Goal: Information Seeking & Learning: Learn about a topic

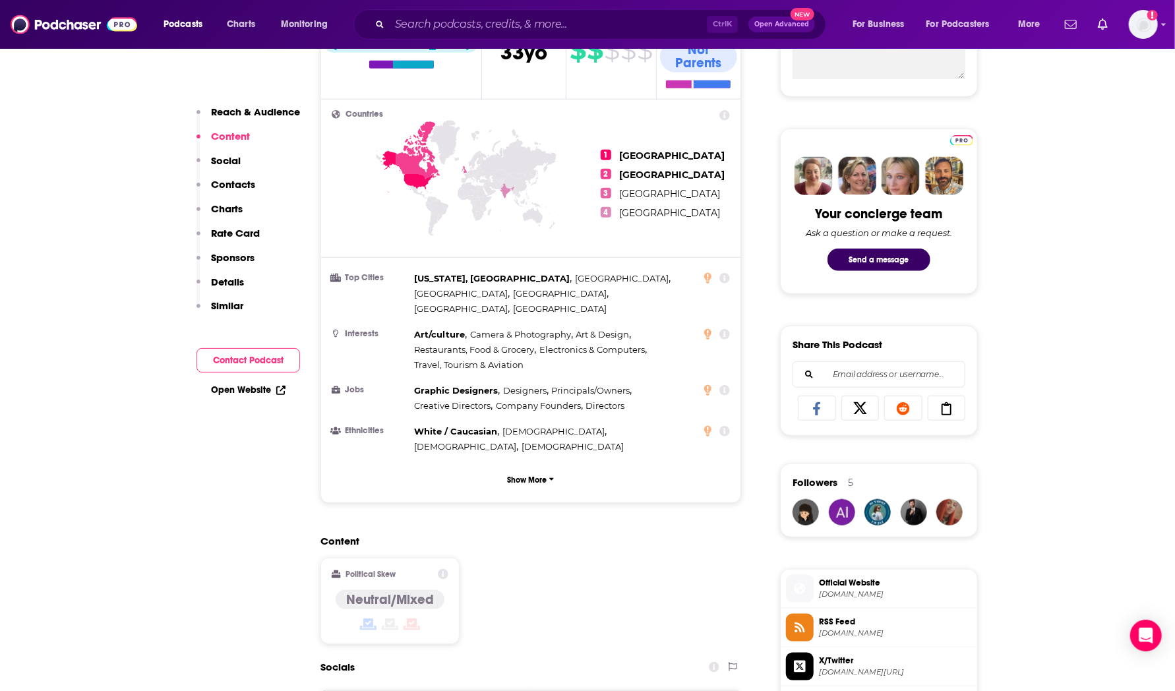
scroll to position [464, 0]
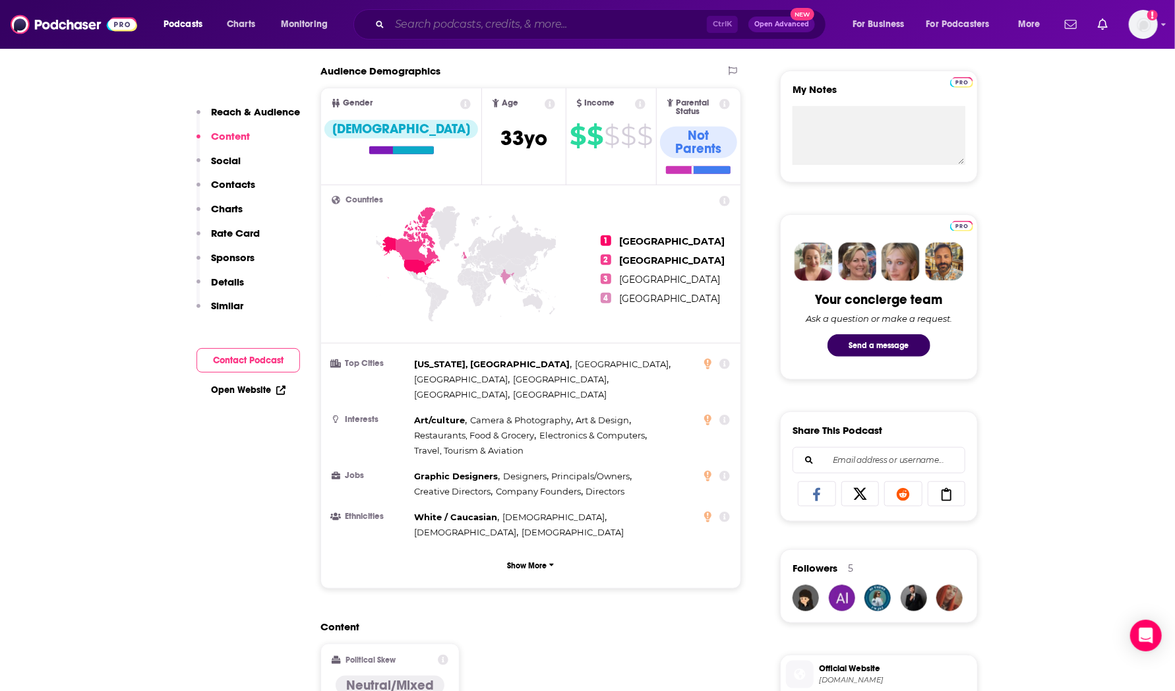
click at [445, 34] on input "Search podcasts, credits, & more..." at bounding box center [548, 24] width 317 height 21
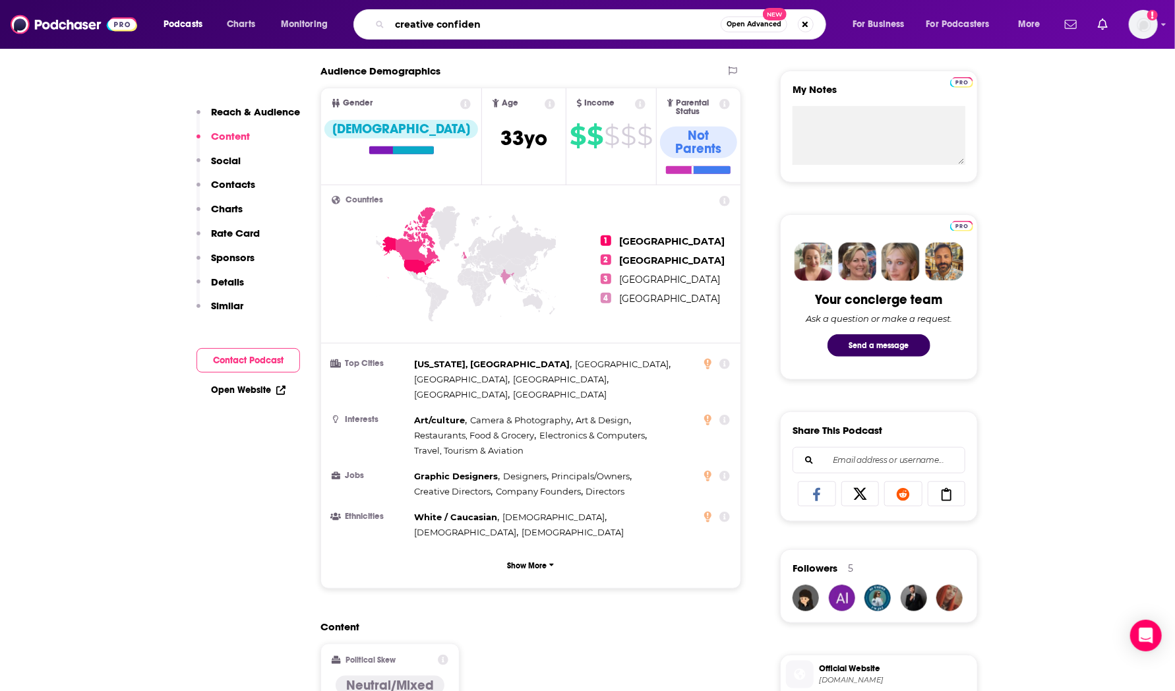
type input "creative confidenc"
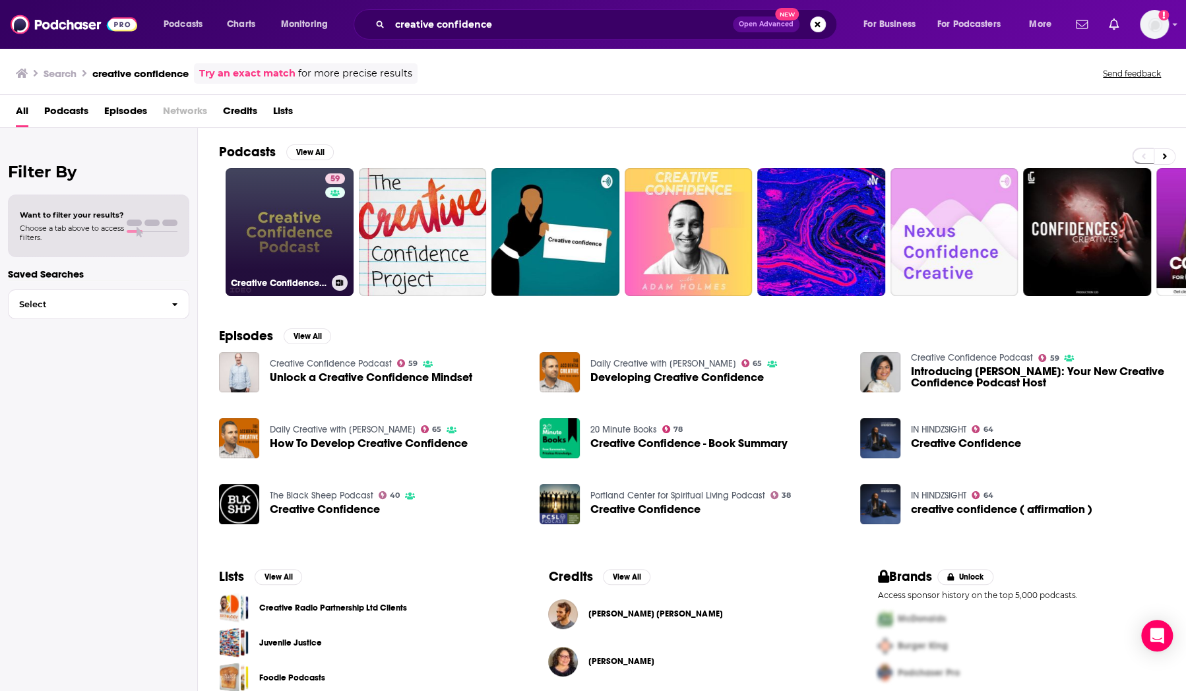
click at [301, 222] on link "59 Creative Confidence Podcast" at bounding box center [289, 232] width 128 height 128
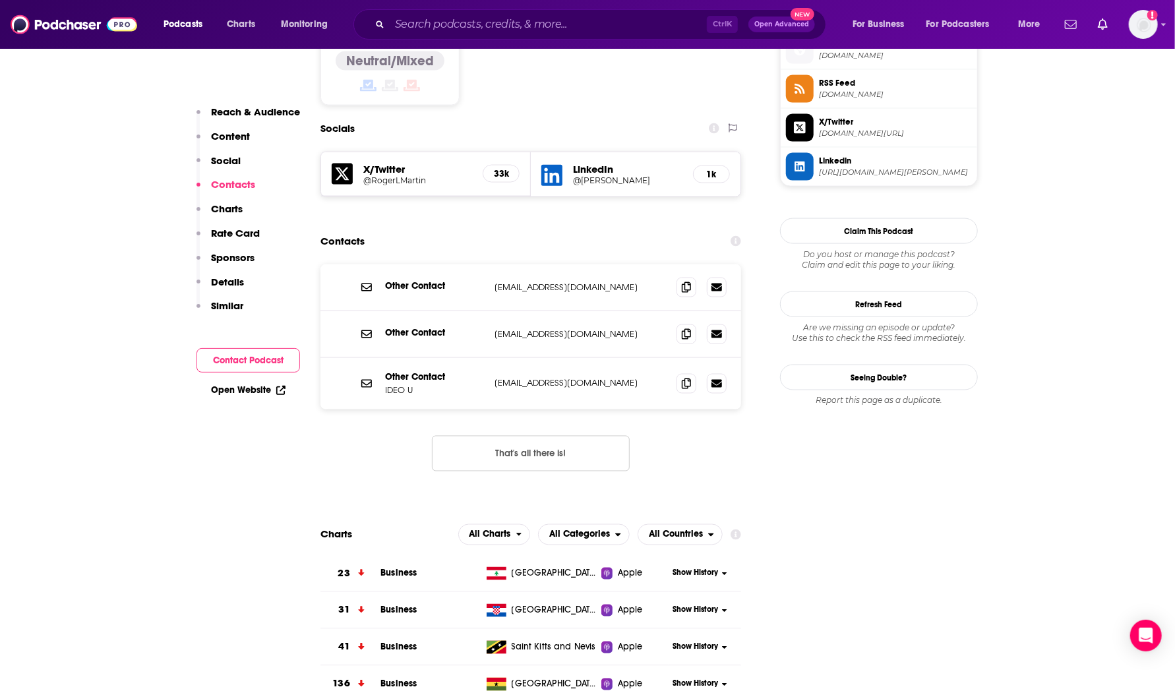
scroll to position [1089, 0]
click at [686, 377] on icon at bounding box center [686, 382] width 9 height 11
drag, startPoint x: 602, startPoint y: 136, endPoint x: 543, endPoint y: 154, distance: 62.0
click at [498, 24] on input "Search podcasts, credits, & more..." at bounding box center [548, 24] width 317 height 21
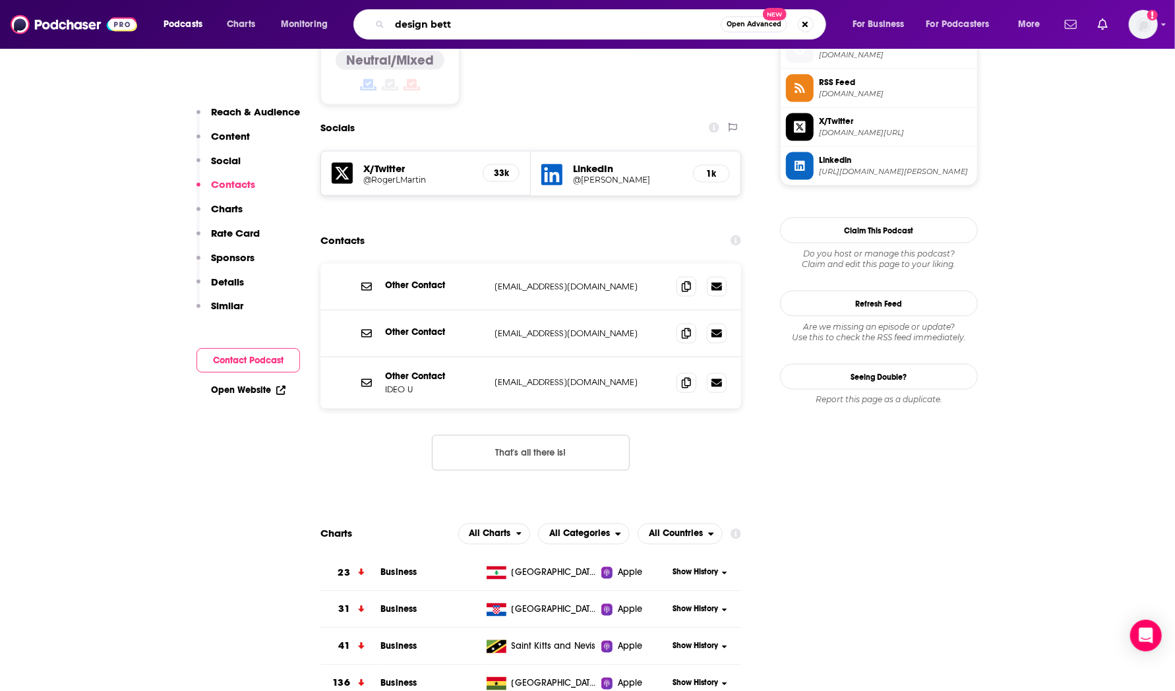
type input "design [PERSON_NAME]"
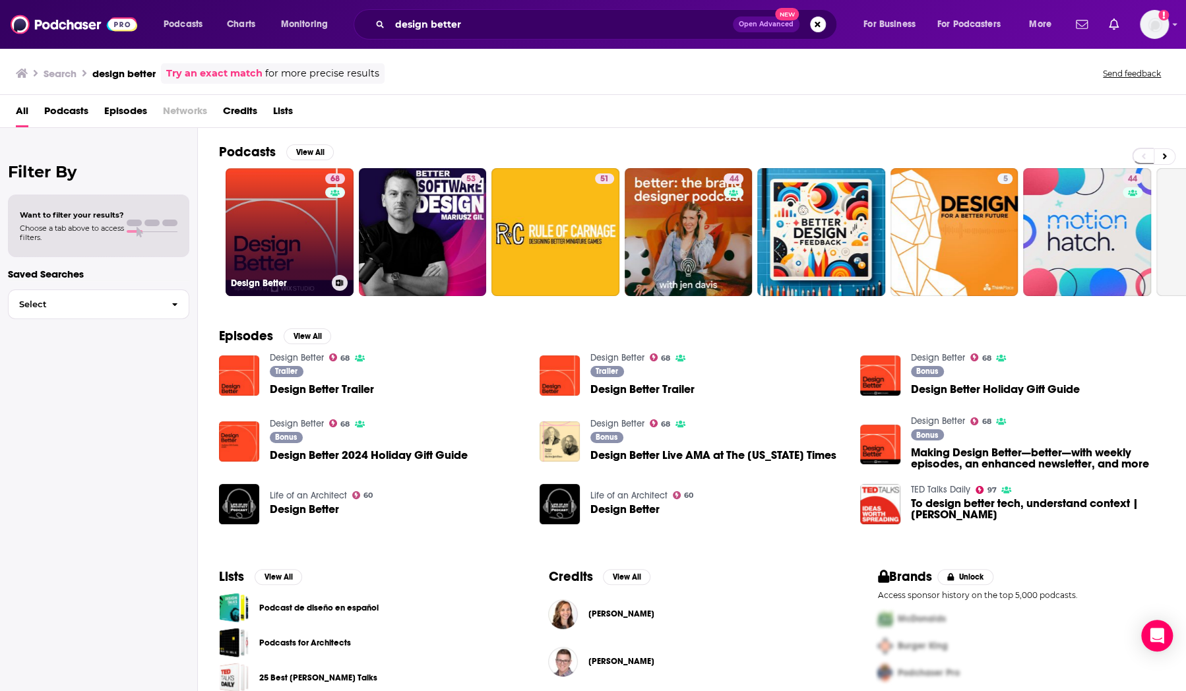
click at [282, 245] on link "68 Design Better" at bounding box center [289, 232] width 128 height 128
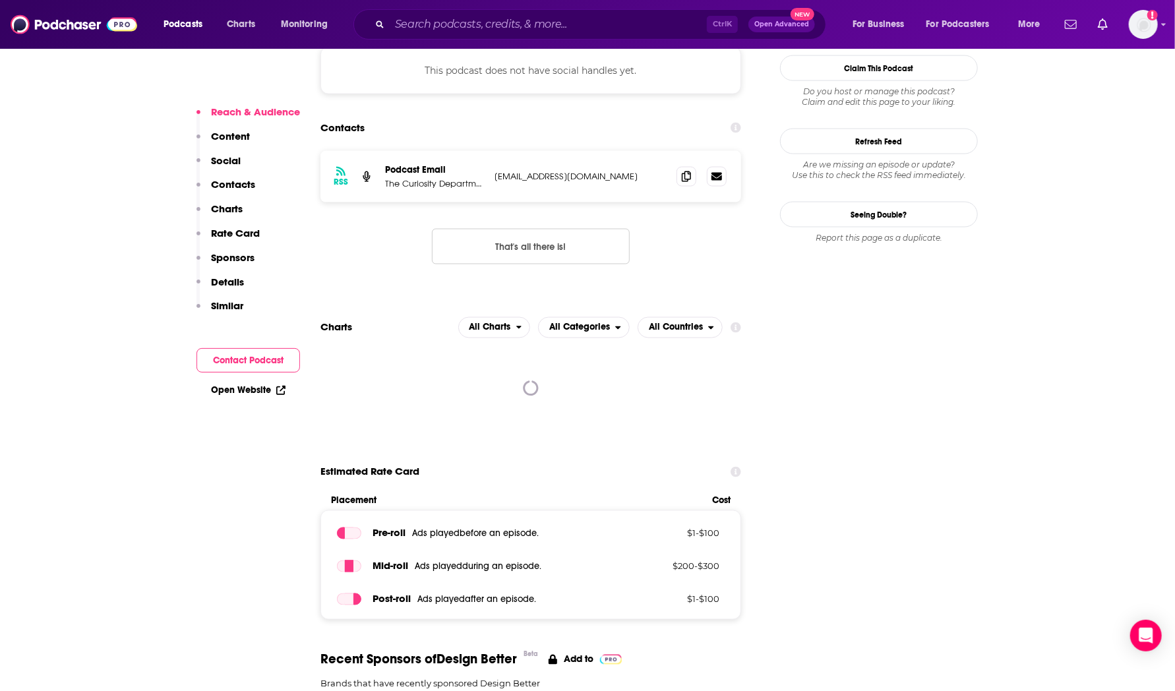
scroll to position [1035, 0]
